Goal: Information Seeking & Learning: Understand process/instructions

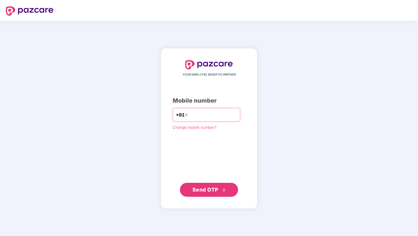
click at [195, 114] on input "number" at bounding box center [213, 114] width 48 height 9
type input "**********"
click at [207, 188] on span "Send OTP" at bounding box center [205, 189] width 26 height 6
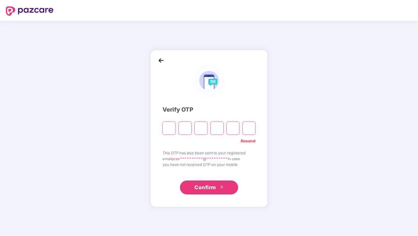
click at [172, 128] on input "Please enter verification code. Digit 1" at bounding box center [168, 127] width 13 height 13
type input "*"
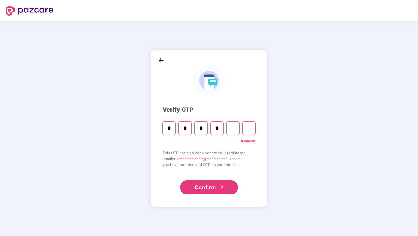
type input "*"
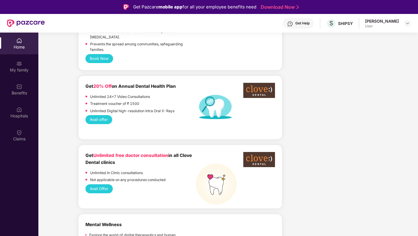
scroll to position [458, 0]
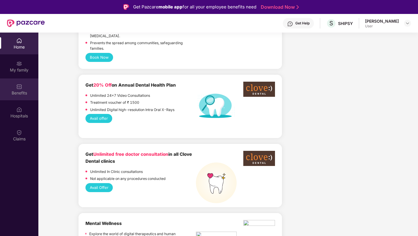
click at [19, 91] on div "Benefits" at bounding box center [19, 93] width 38 height 6
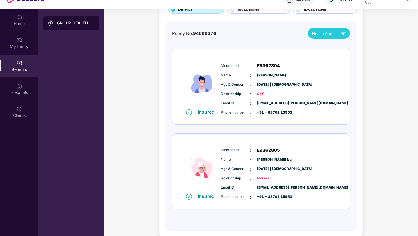
scroll to position [33, 0]
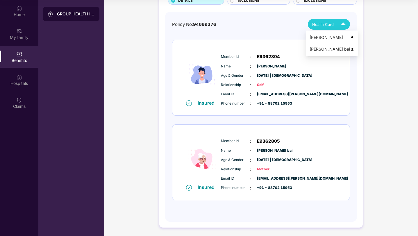
click at [350, 49] on img at bounding box center [352, 49] width 4 height 4
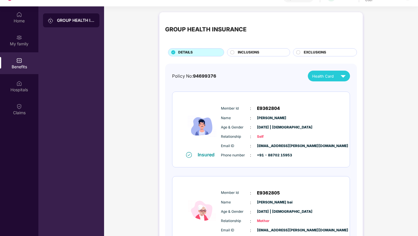
scroll to position [45, 0]
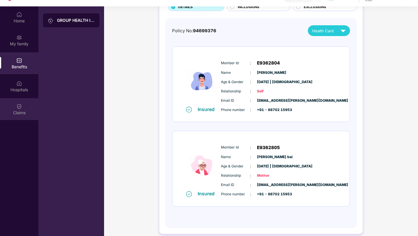
click at [17, 107] on img at bounding box center [19, 106] width 6 height 6
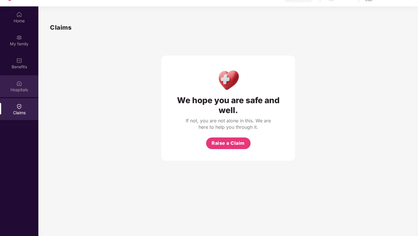
click at [20, 83] on img at bounding box center [19, 83] width 6 height 6
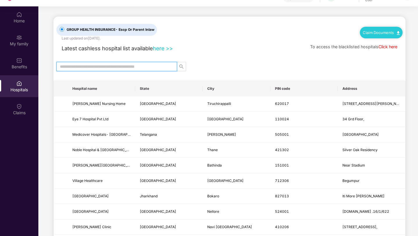
click at [125, 66] on input "text" at bounding box center [114, 66] width 109 height 6
type input "******"
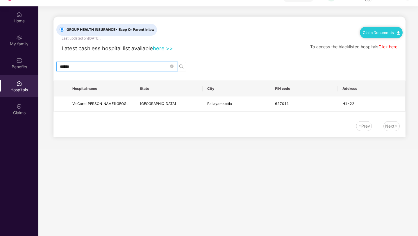
drag, startPoint x: 79, startPoint y: 66, endPoint x: 49, endPoint y: 65, distance: 29.6
click at [49, 65] on main "GROUP HEALTH INSURANCE - Escp Or Parent Inlaw Last updated on [DATE] . Claim Do…" at bounding box center [227, 77] width 379 height 142
type input "*"
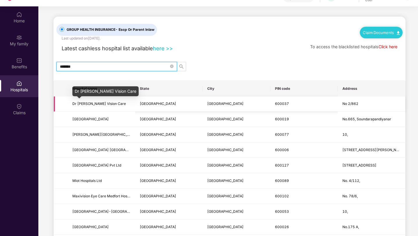
type input "*******"
click at [102, 104] on span "Dr [PERSON_NAME] Vision Care" at bounding box center [98, 103] width 53 height 4
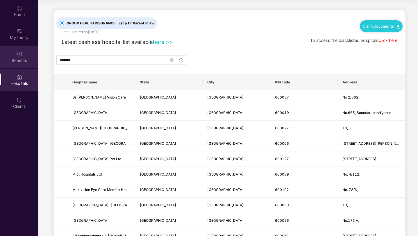
click at [19, 54] on img at bounding box center [19, 54] width 6 height 6
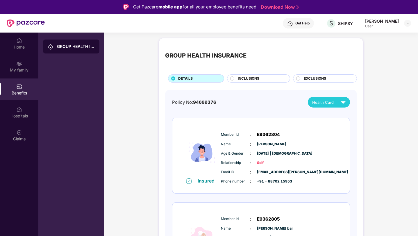
click at [256, 80] on span "INCLUSIONS" at bounding box center [248, 79] width 21 height 6
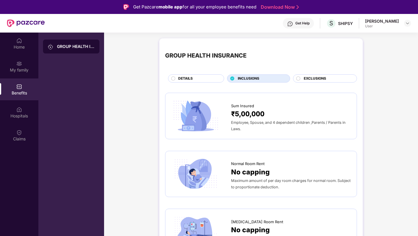
click at [321, 79] on span "EXCLUSIONS" at bounding box center [315, 79] width 22 height 6
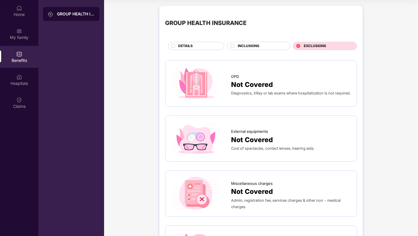
click at [190, 45] on span "DETAILS" at bounding box center [185, 46] width 15 height 6
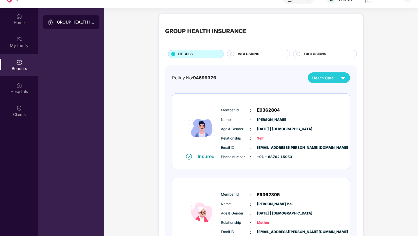
scroll to position [22, 0]
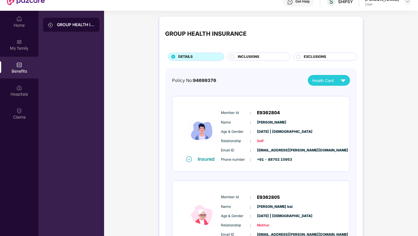
click at [248, 51] on div "GROUP HEALTH INSURANCE DETAILS INCLUSIONS EXCLUSIONS" at bounding box center [261, 41] width 192 height 38
click at [249, 59] on span "INCLUSIONS" at bounding box center [248, 57] width 21 height 6
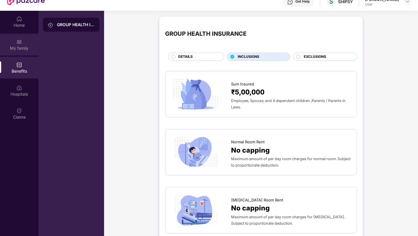
click at [15, 39] on div "My family" at bounding box center [19, 45] width 38 height 22
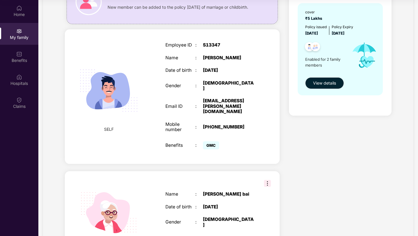
scroll to position [63, 0]
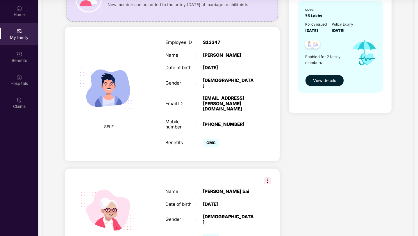
click at [267, 177] on img at bounding box center [267, 180] width 7 height 7
click at [310, 142] on div "Health Cover cover ₹5 Lakhs Policy issued [DATE] Policy Expiry [DATE] Enabled f…" at bounding box center [340, 122] width 112 height 298
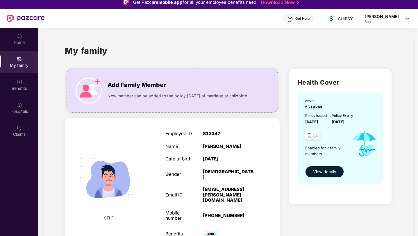
scroll to position [1, 0]
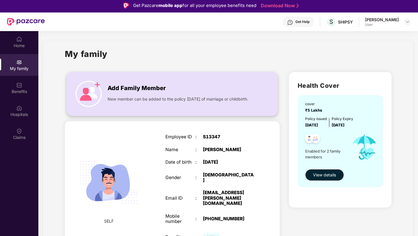
click at [91, 88] on img at bounding box center [89, 94] width 26 height 26
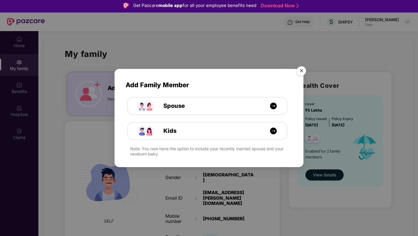
click at [304, 70] on img "Close" at bounding box center [301, 72] width 16 height 16
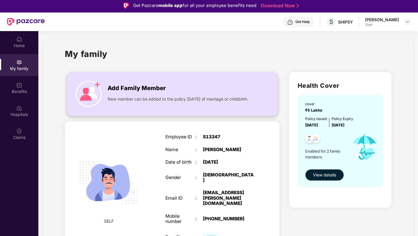
click at [90, 98] on img at bounding box center [89, 94] width 26 height 26
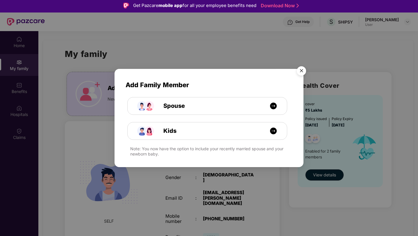
click at [302, 71] on img "Close" at bounding box center [301, 72] width 16 height 16
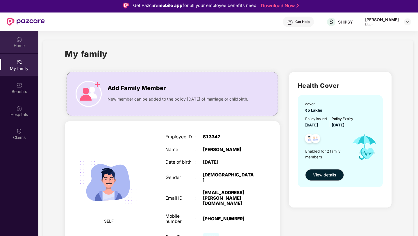
click at [23, 46] on div "Home" at bounding box center [19, 46] width 38 height 6
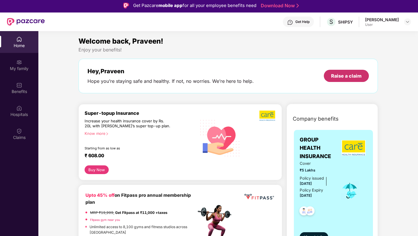
click at [344, 75] on div "Raise a claim" at bounding box center [346, 76] width 30 height 6
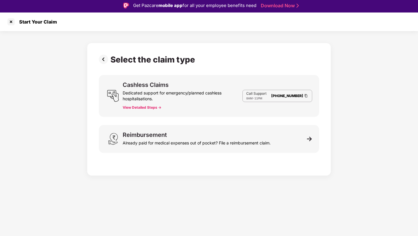
click at [140, 107] on button "View Detailed Steps ->" at bounding box center [142, 107] width 39 height 5
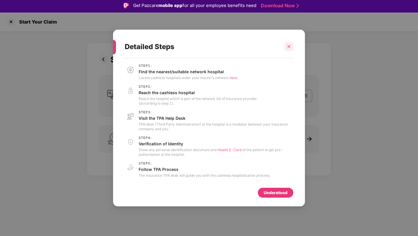
click at [290, 46] on icon "close" at bounding box center [289, 46] width 4 height 4
